Goal: Information Seeking & Learning: Check status

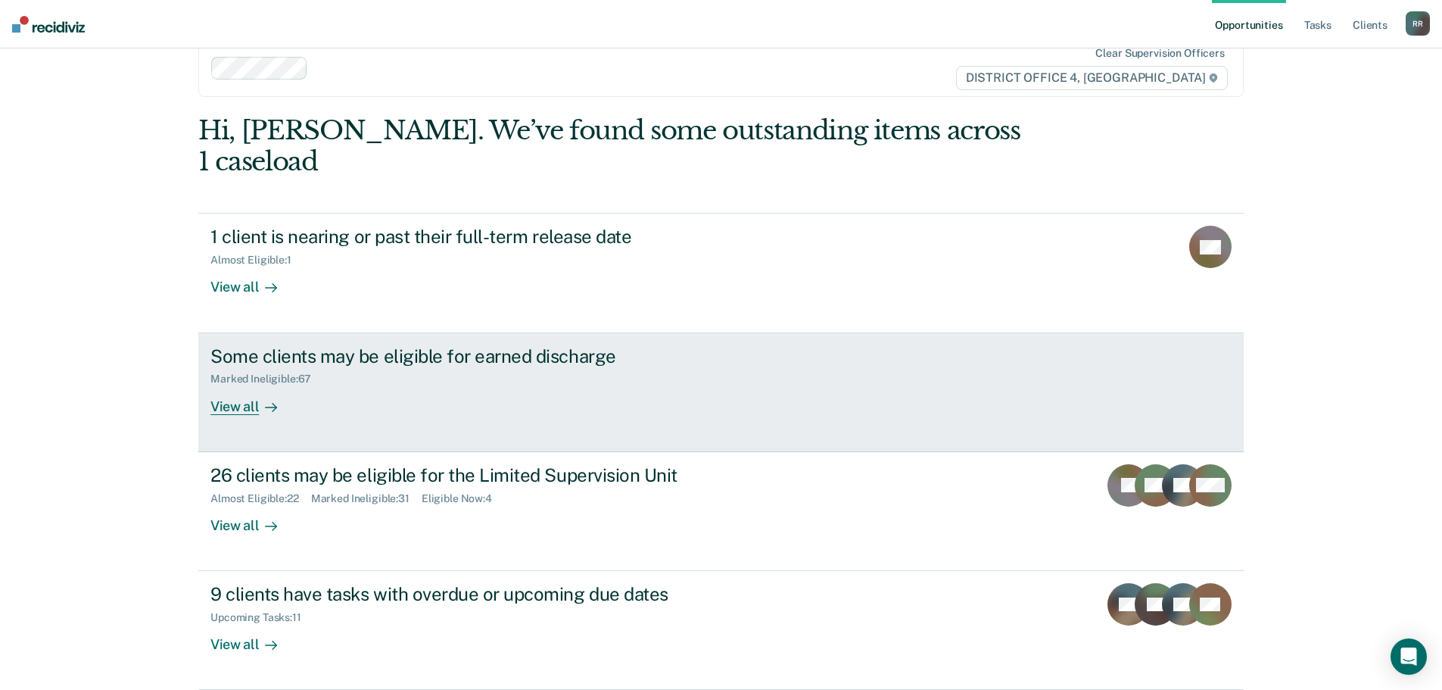
scroll to position [62, 0]
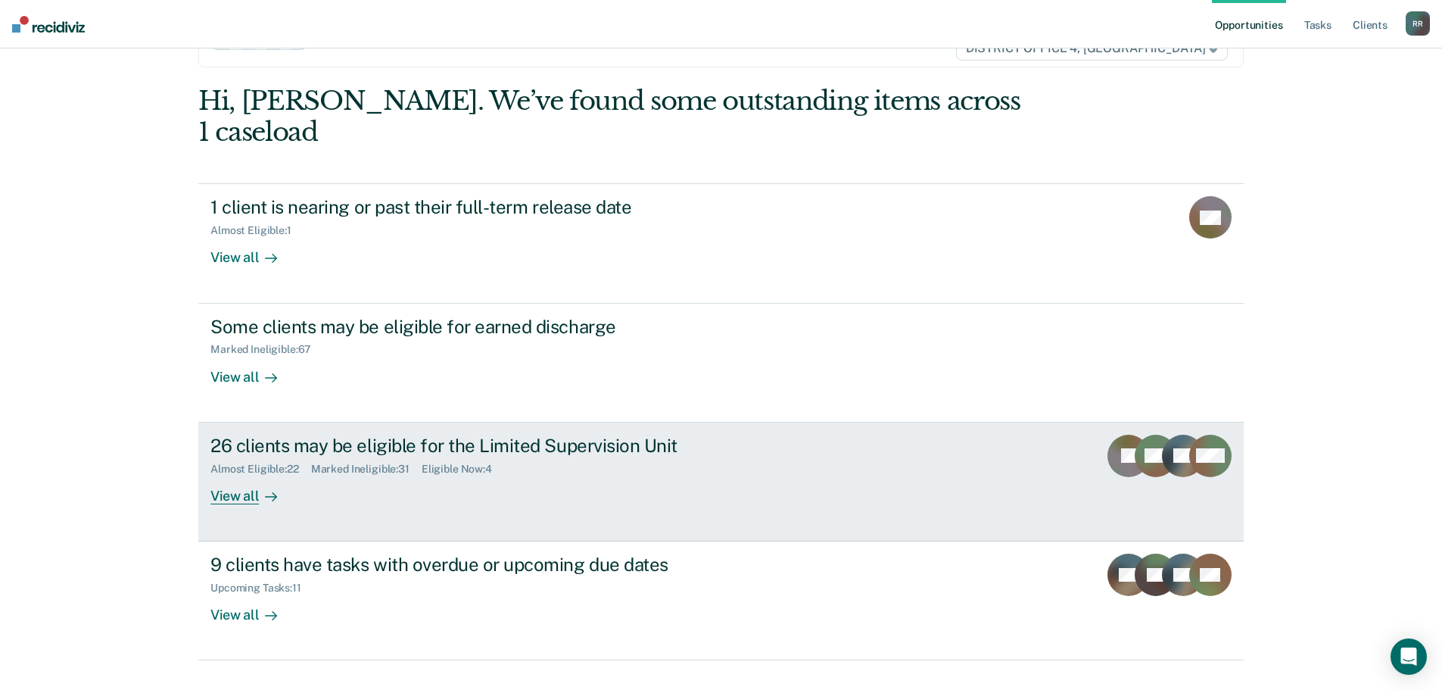
click at [232, 475] on div "View all" at bounding box center [252, 490] width 85 height 30
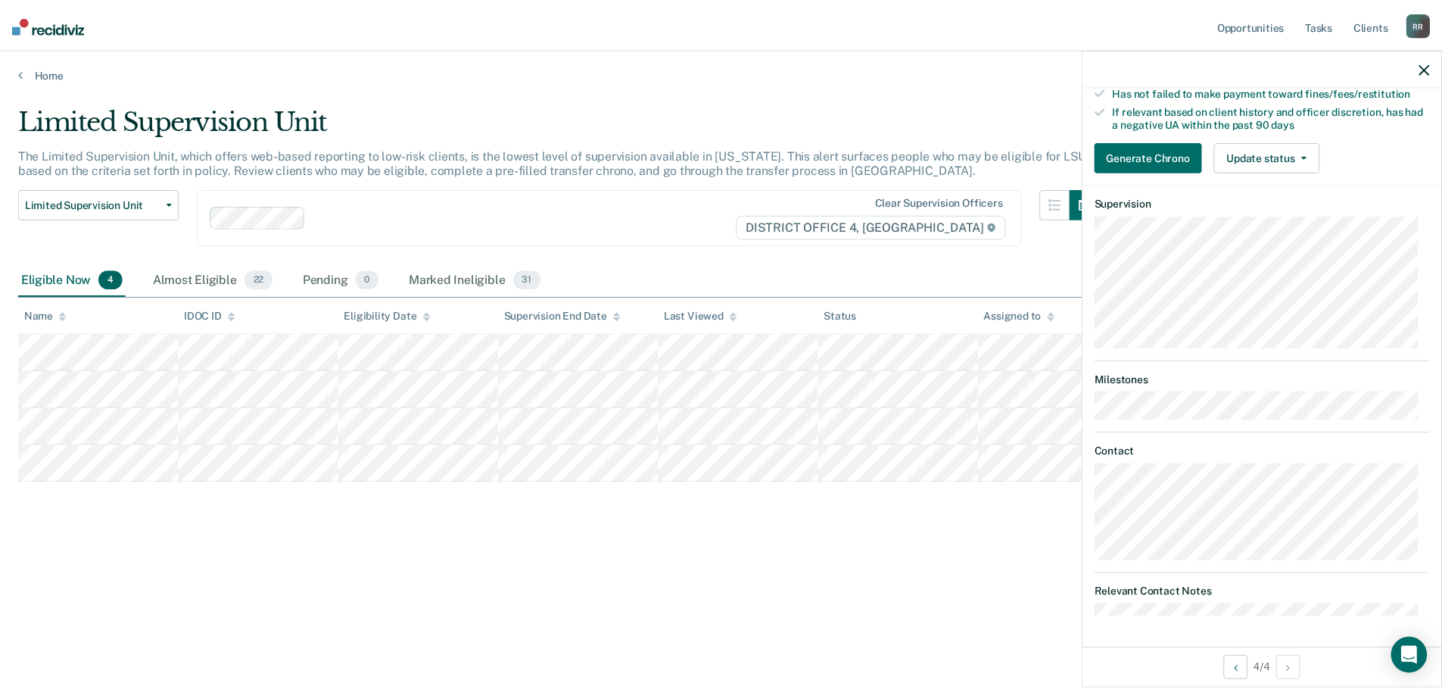
scroll to position [307, 0]
click at [1188, 151] on button "Generate Chrono" at bounding box center [1157, 157] width 108 height 30
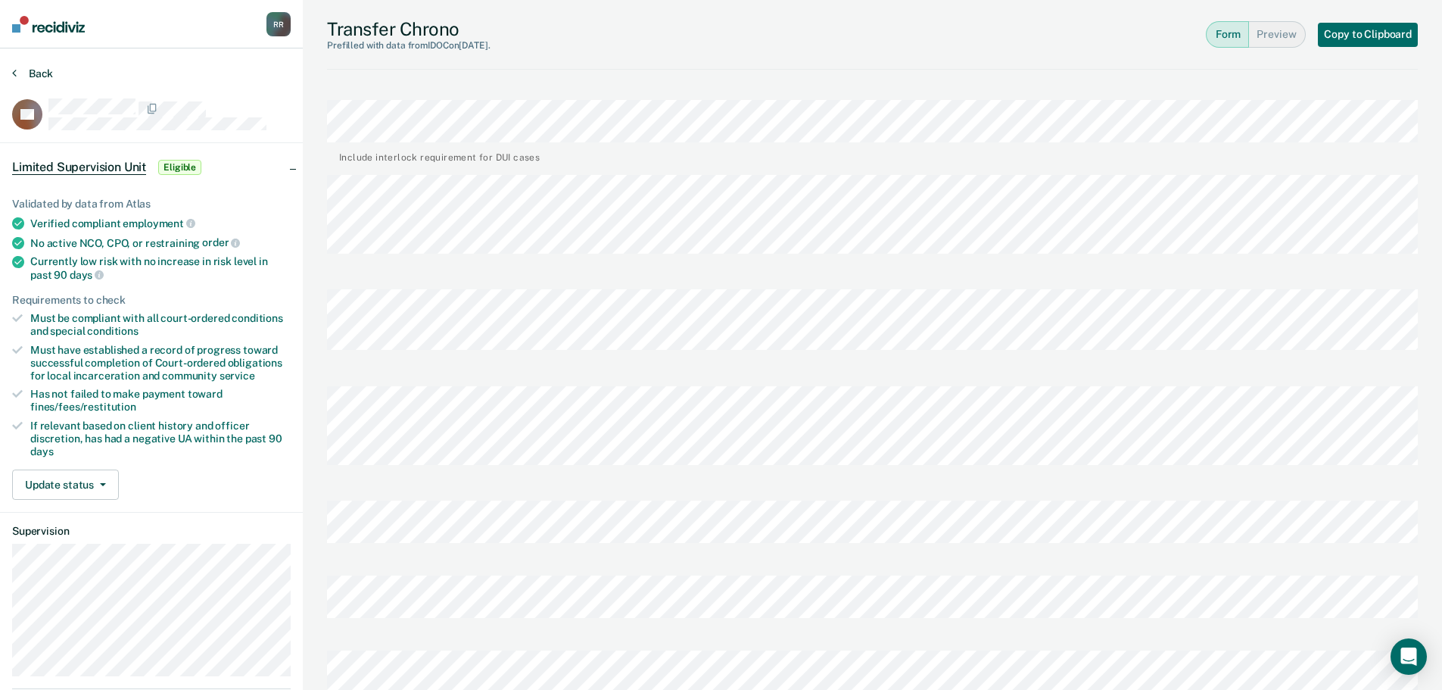
click at [14, 73] on icon at bounding box center [14, 73] width 5 height 12
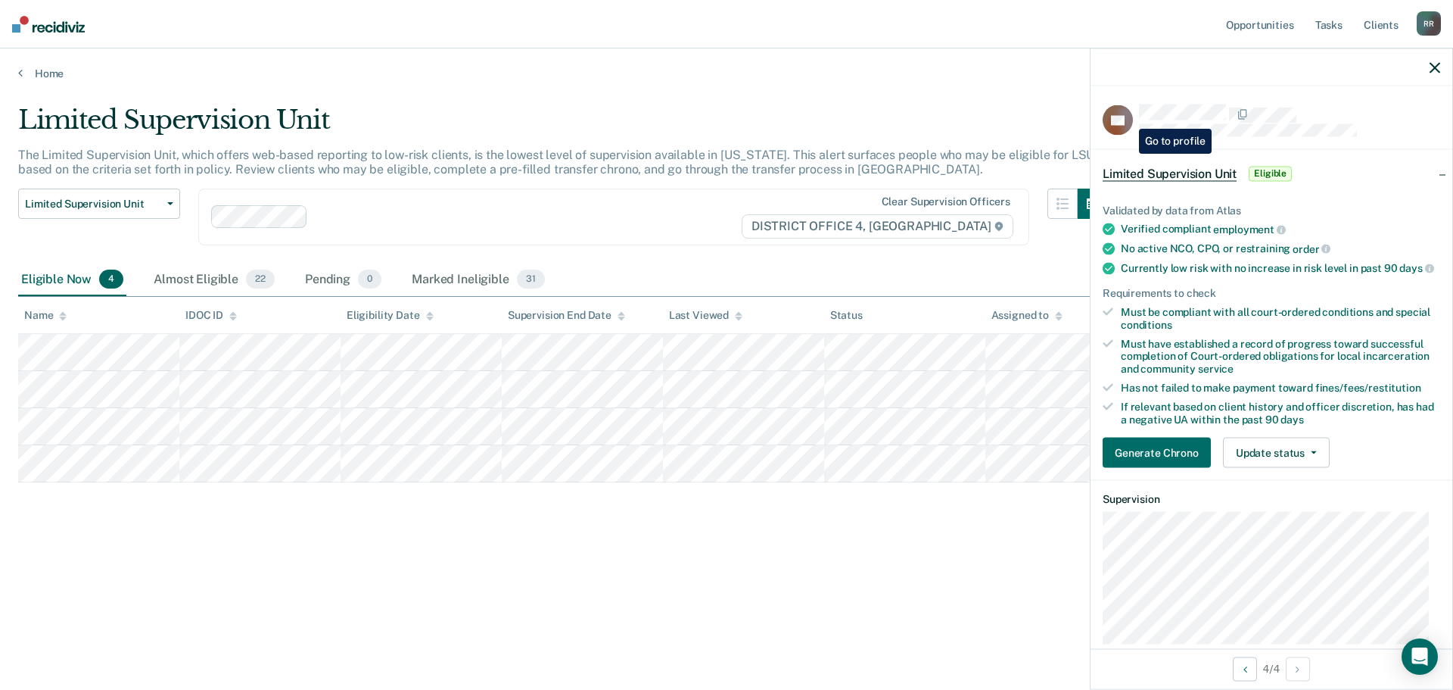
click at [1128, 117] on icon at bounding box center [1129, 125] width 23 height 36
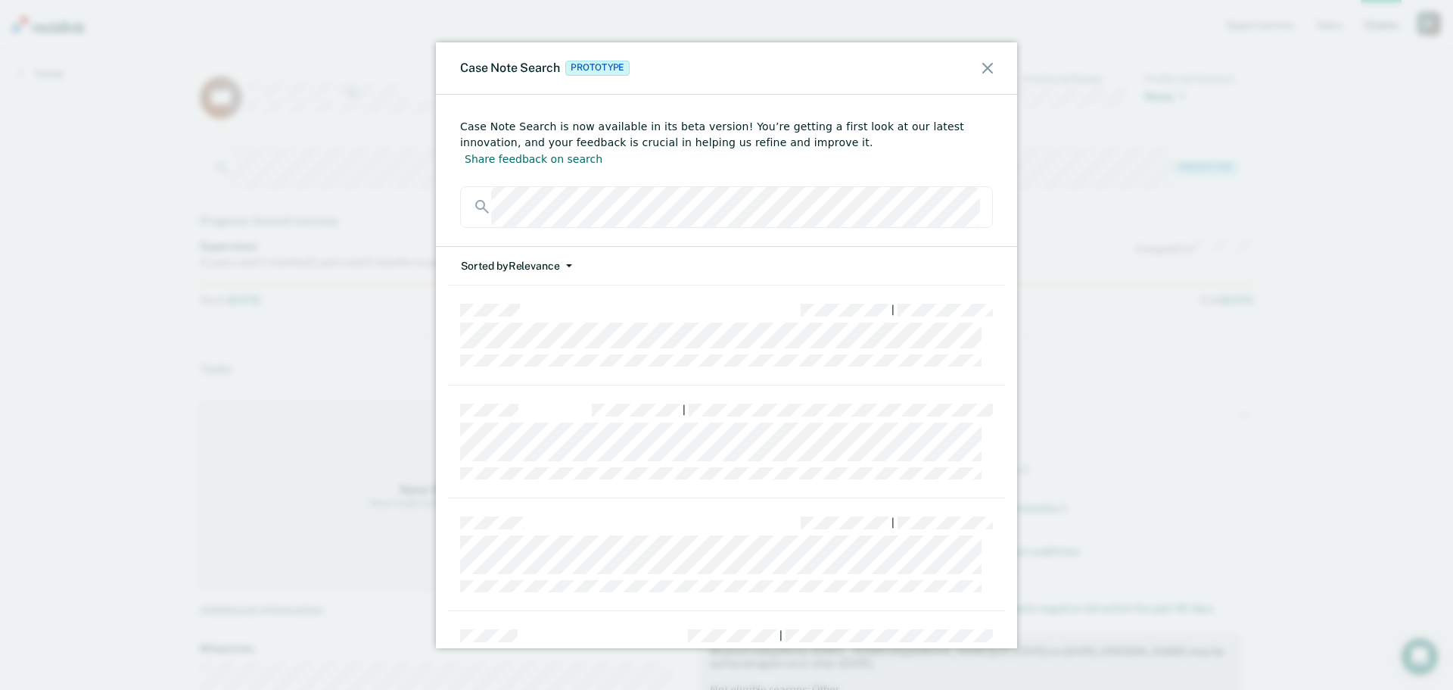
click at [988, 67] on icon at bounding box center [988, 68] width 11 height 11
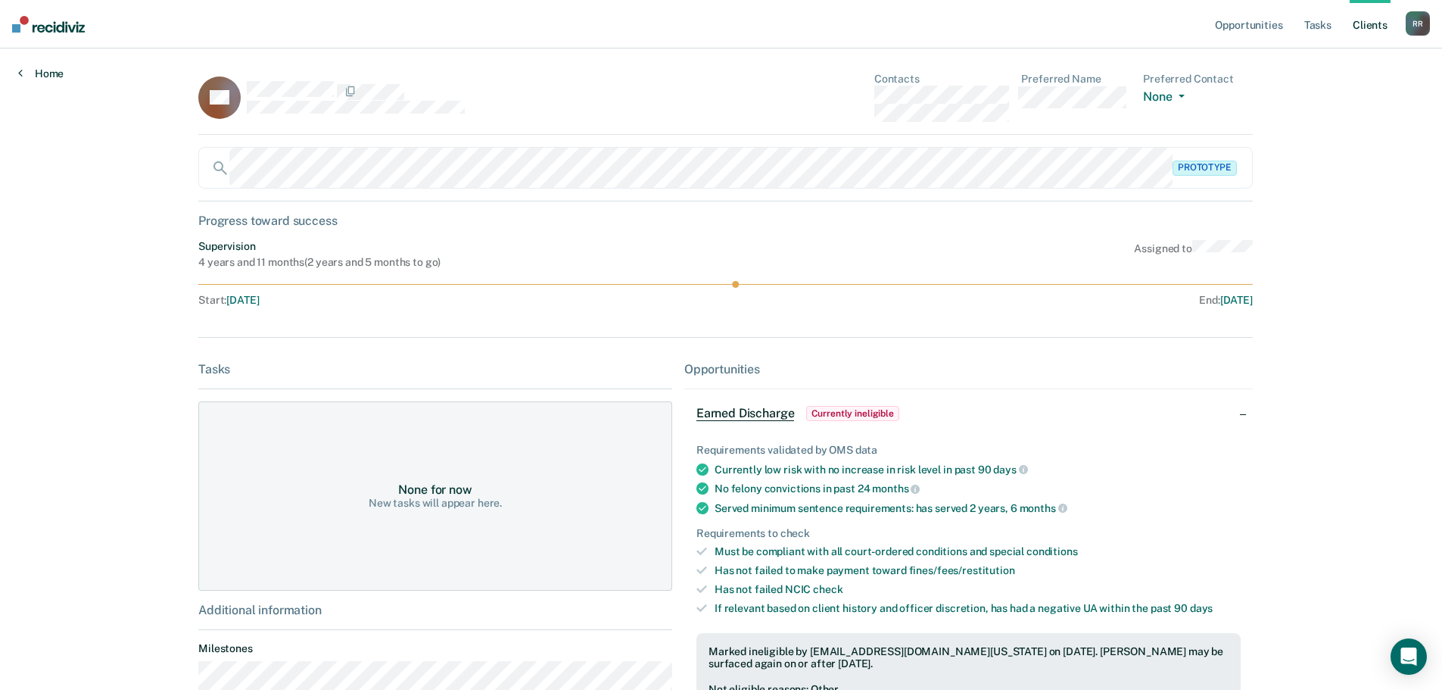
click at [30, 76] on link "Home" at bounding box center [40, 74] width 45 height 14
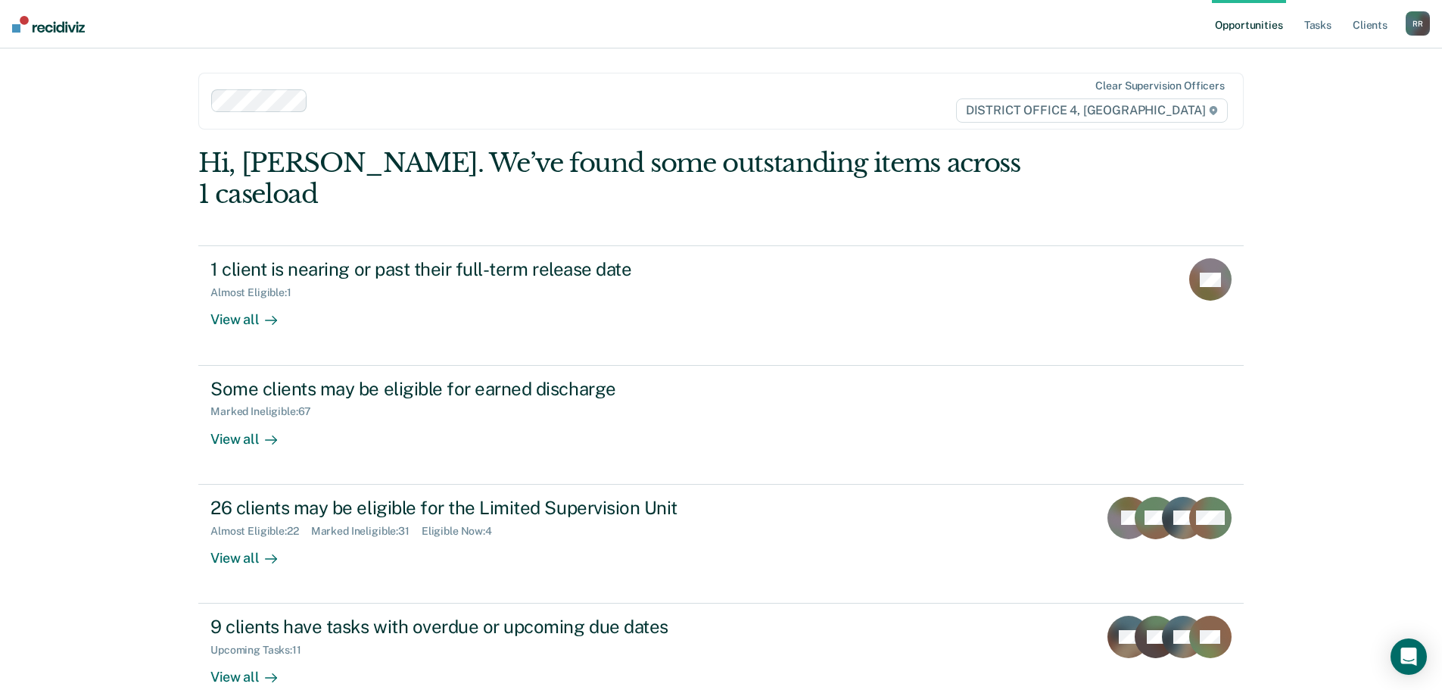
click at [1235, 23] on link "Opportunities" at bounding box center [1248, 24] width 73 height 48
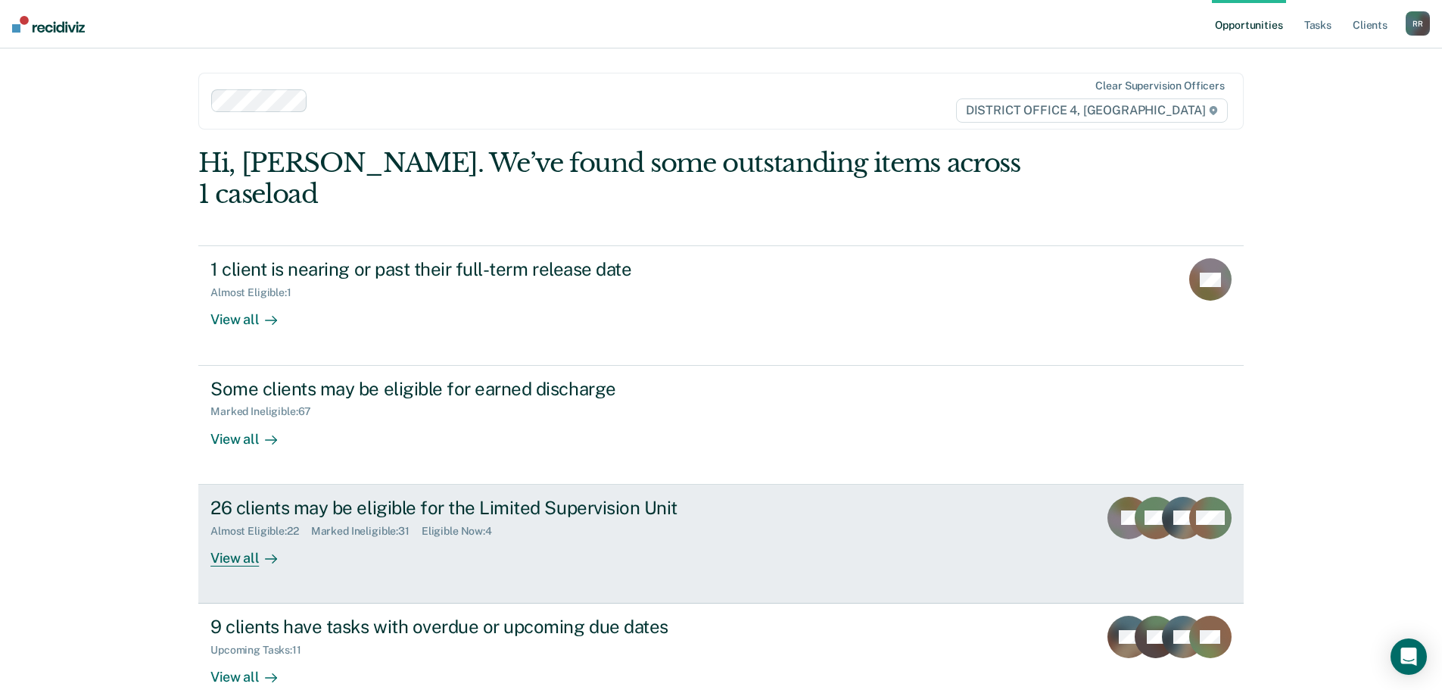
click at [259, 549] on div at bounding box center [268, 557] width 18 height 17
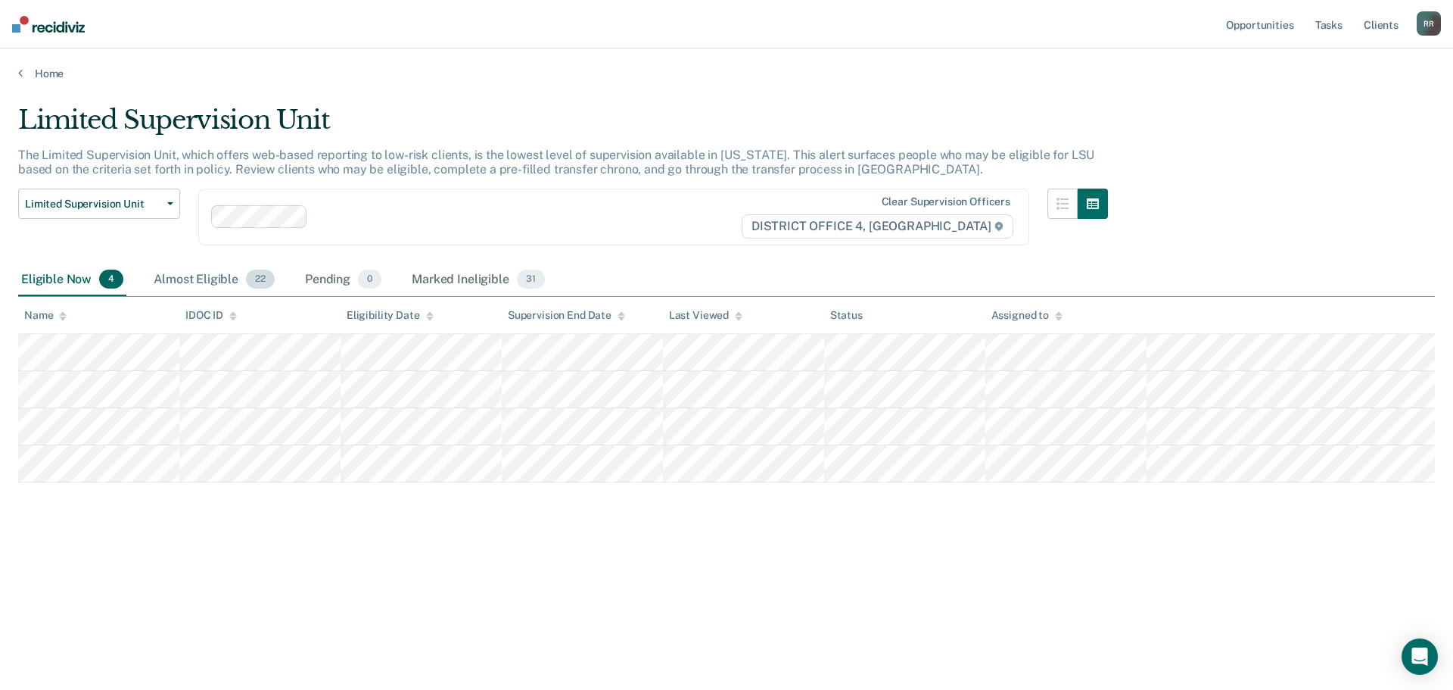
click at [213, 287] on div "Almost Eligible 22" at bounding box center [214, 279] width 127 height 33
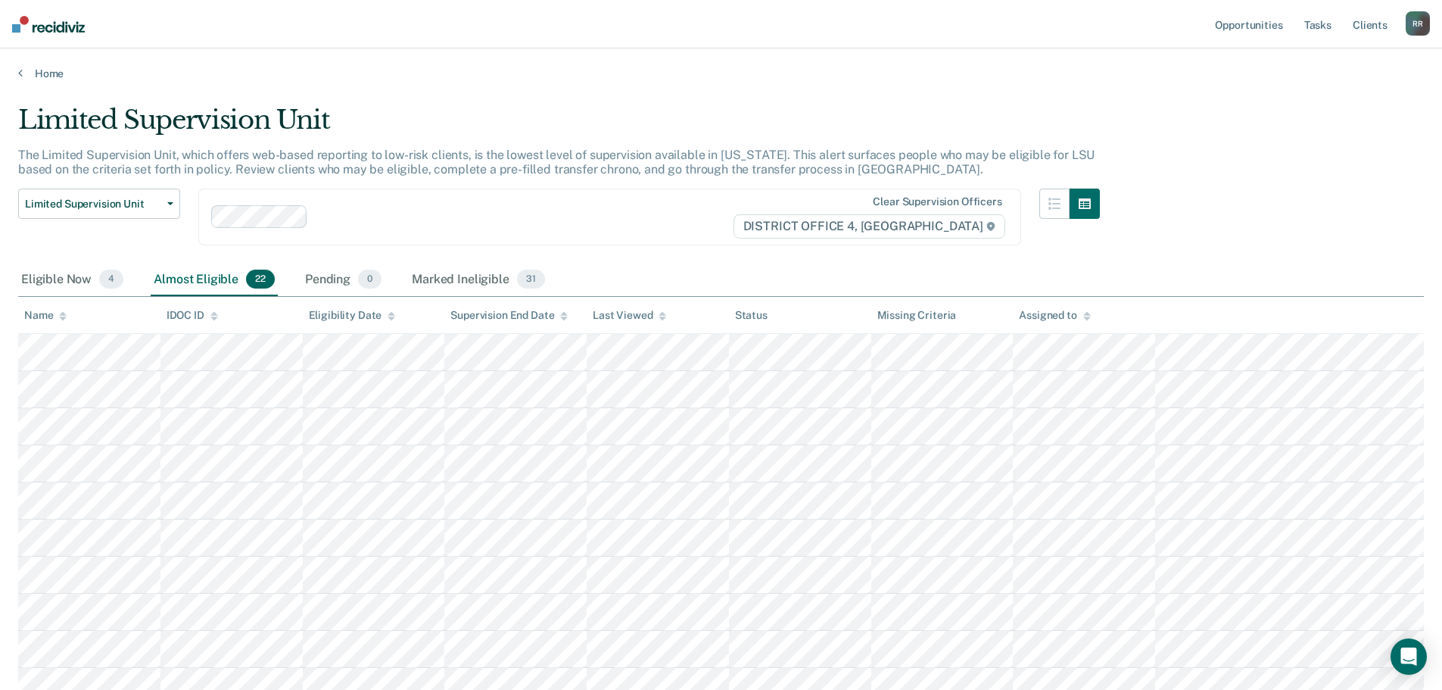
scroll to position [227, 0]
